Goal: Check status: Check status

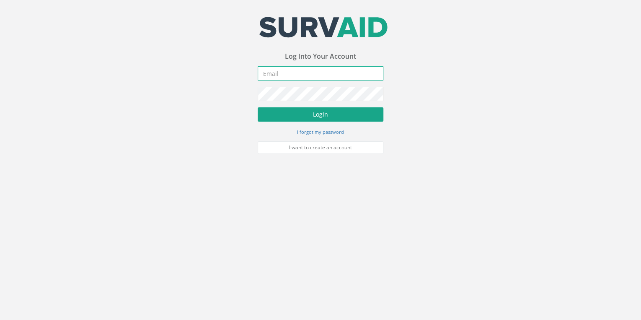
type input "[EMAIL_ADDRESS][DOMAIN_NAME]"
click at [332, 111] on button "Login" at bounding box center [321, 114] width 126 height 14
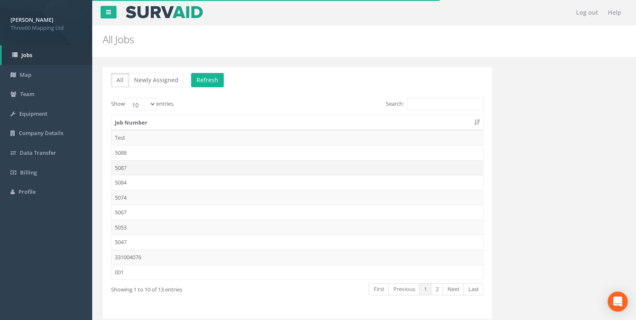
click at [122, 167] on td "5087" at bounding box center [297, 167] width 372 height 15
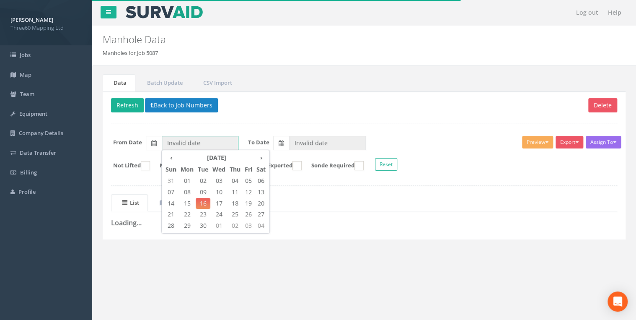
click at [200, 140] on input "Invalid date" at bounding box center [200, 143] width 77 height 14
click at [165, 120] on div "Delete Refresh Back to Job Numbers Assign To No Companies Added Export 360 Manh…" at bounding box center [364, 165] width 523 height 148
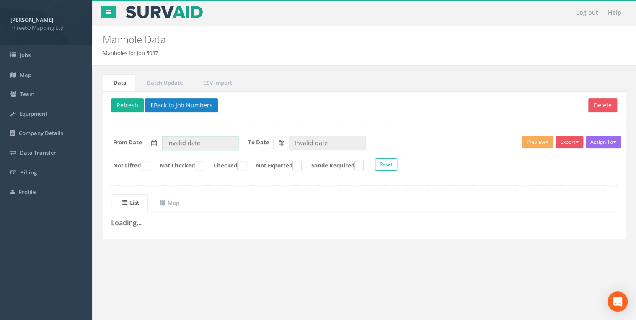
click at [189, 142] on input "Invalid date" at bounding box center [200, 143] width 77 height 14
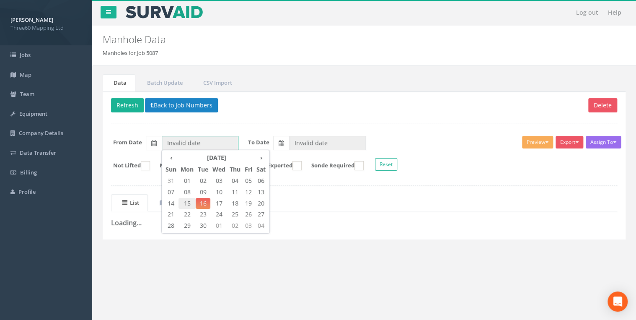
click at [184, 203] on span "15" at bounding box center [187, 203] width 17 height 11
type input "[DATE]"
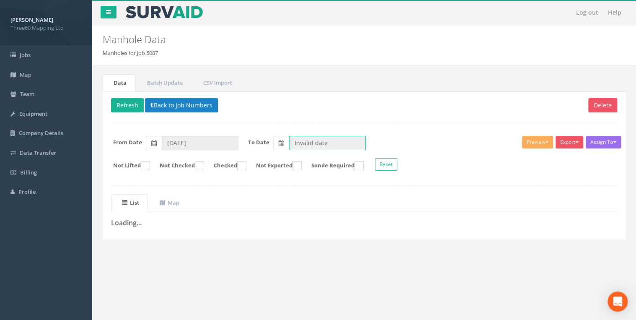
click at [297, 139] on input "Invalid date" at bounding box center [327, 143] width 77 height 14
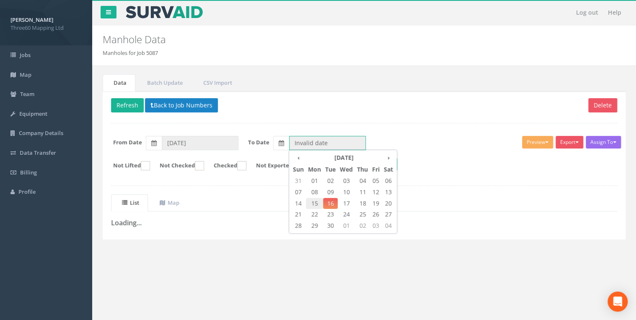
click at [317, 203] on span "15" at bounding box center [314, 203] width 17 height 11
type input "[DATE]"
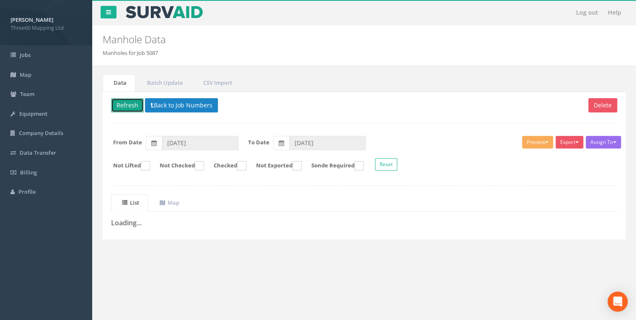
click at [117, 109] on button "Refresh" at bounding box center [127, 105] width 33 height 14
click at [272, 105] on p "Delete Loading Back to Job Numbers" at bounding box center [364, 106] width 506 height 16
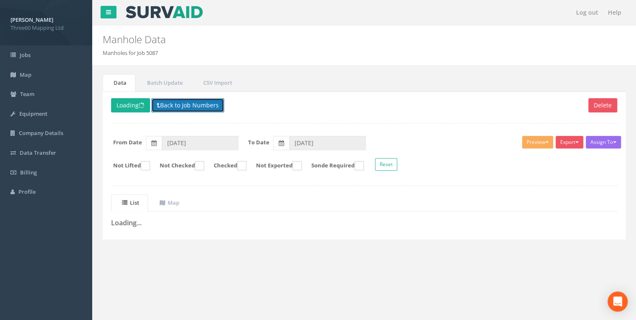
click at [192, 101] on button "Back to Job Numbers" at bounding box center [187, 105] width 73 height 14
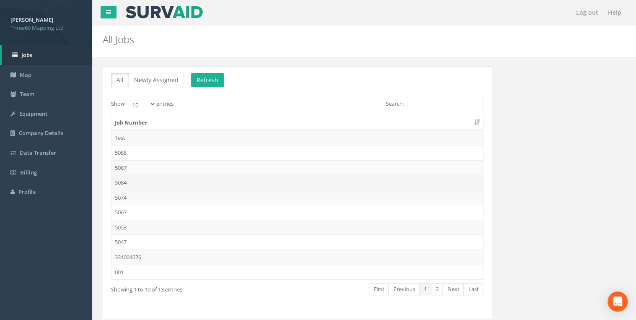
click at [132, 175] on td "5084" at bounding box center [297, 182] width 372 height 15
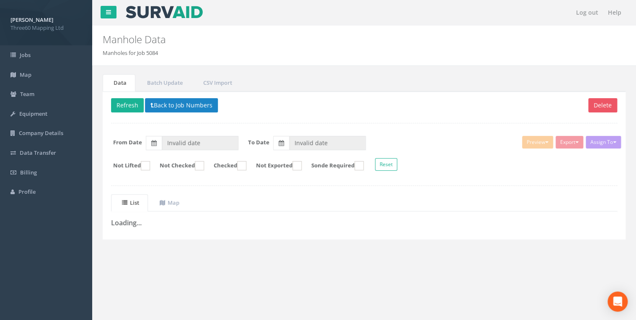
type input "[DATE]"
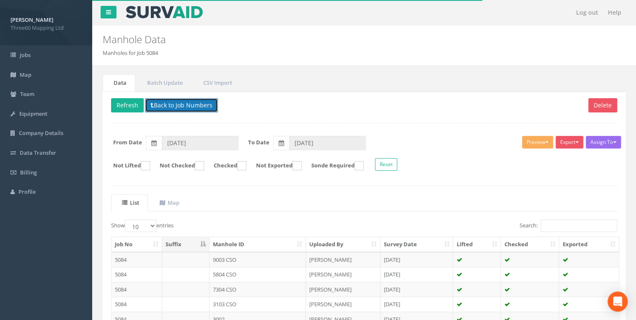
click at [176, 104] on button "Back to Job Numbers" at bounding box center [181, 105] width 73 height 14
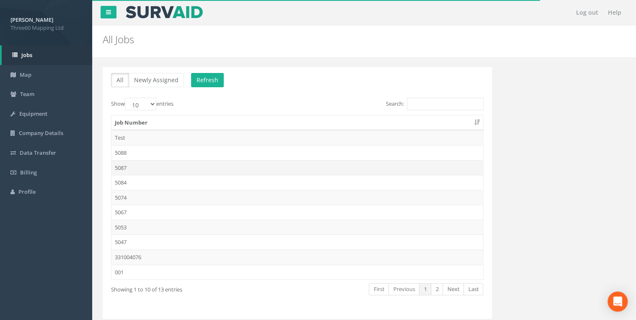
click at [123, 163] on td "5087" at bounding box center [297, 167] width 372 height 15
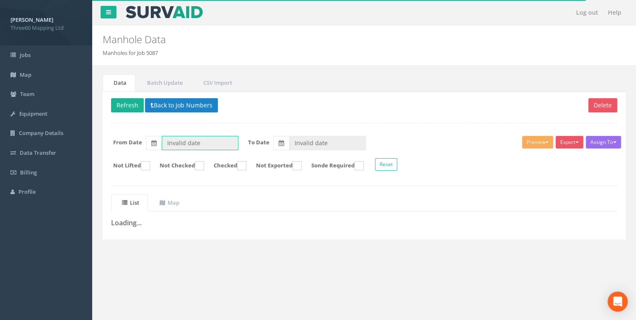
click at [197, 147] on input "Invalid date" at bounding box center [200, 143] width 77 height 14
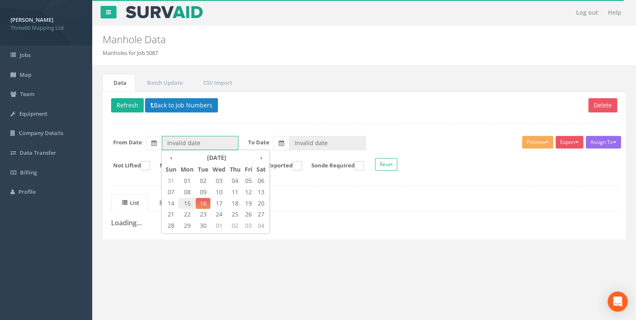
click at [184, 201] on span "15" at bounding box center [187, 203] width 17 height 11
type input "[DATE]"
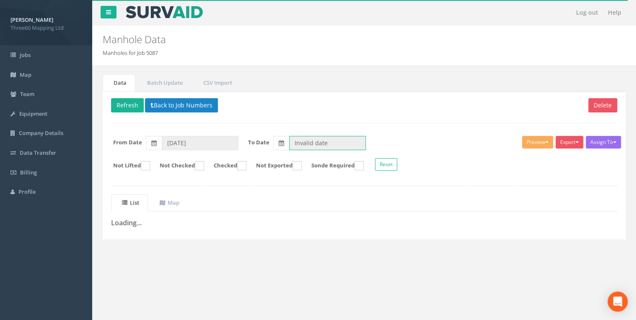
click at [307, 148] on input "Invalid date" at bounding box center [327, 143] width 77 height 14
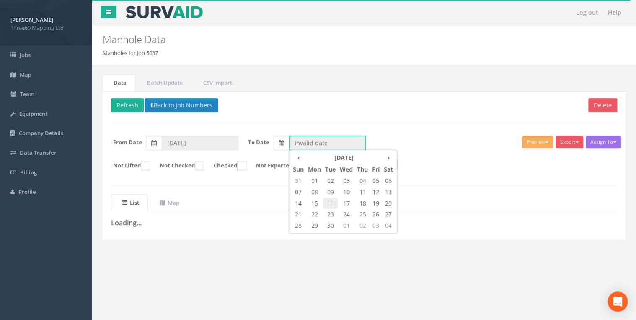
click at [331, 204] on span "16" at bounding box center [330, 203] width 15 height 11
type input "[DATE]"
